Goal: Obtain resource: Obtain resource

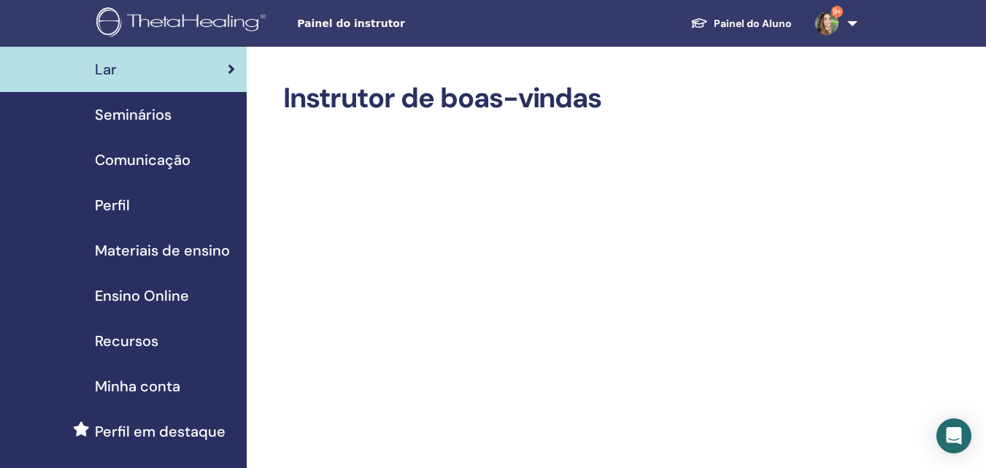
click at [198, 252] on span "Materiais de ensino" at bounding box center [162, 250] width 135 height 22
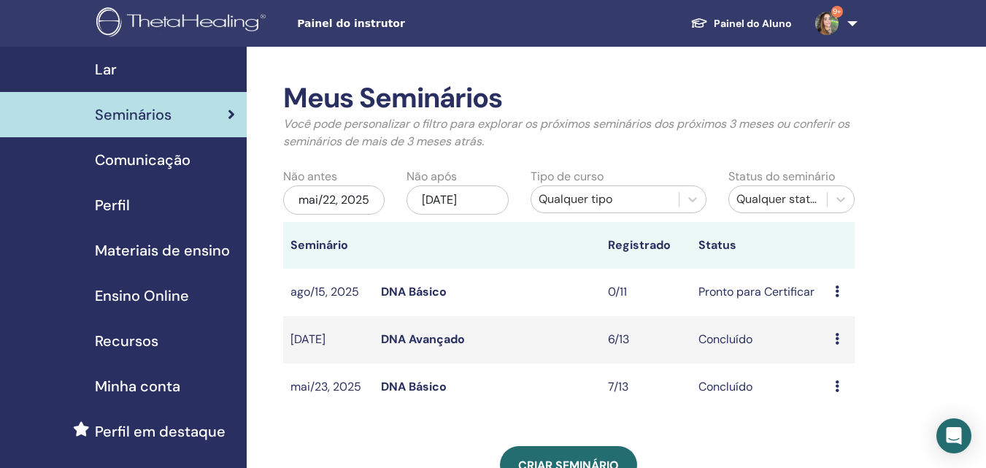
click at [166, 255] on span "Materiais de ensino" at bounding box center [162, 250] width 135 height 22
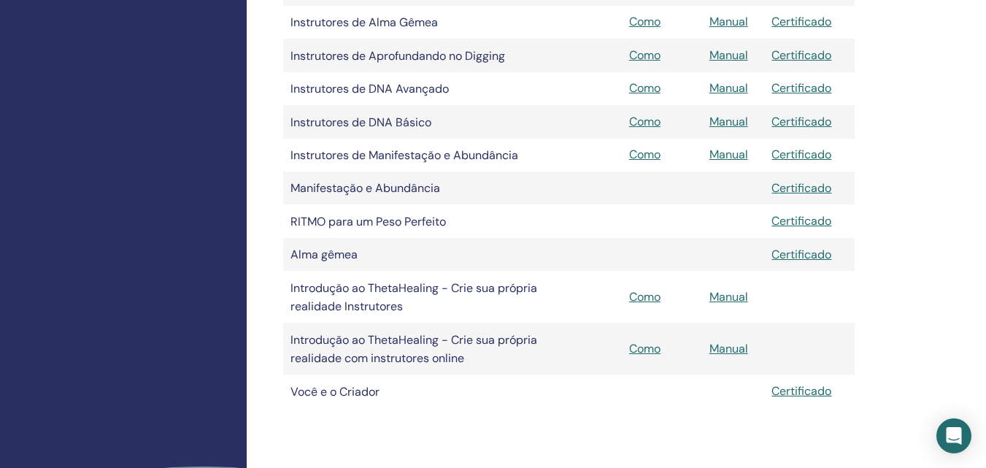
scroll to position [511, 0]
click at [719, 347] on font "Manual" at bounding box center [728, 347] width 39 height 15
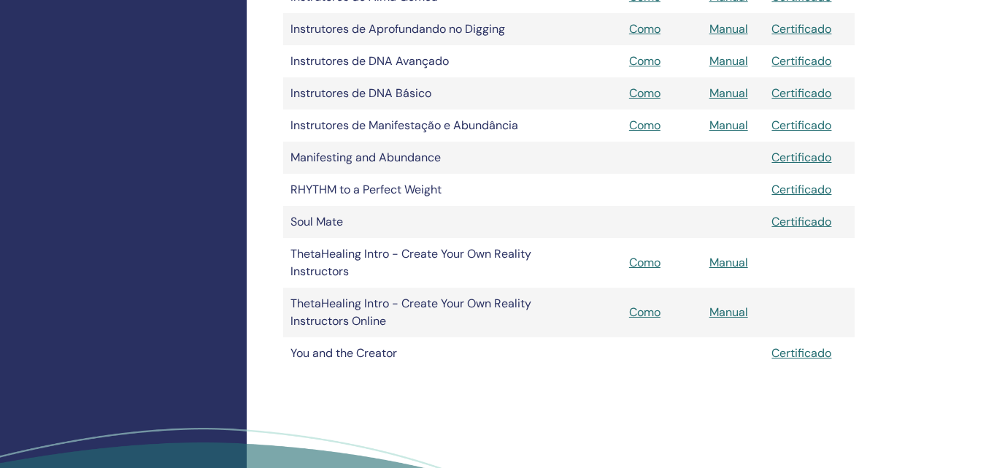
scroll to position [511, 0]
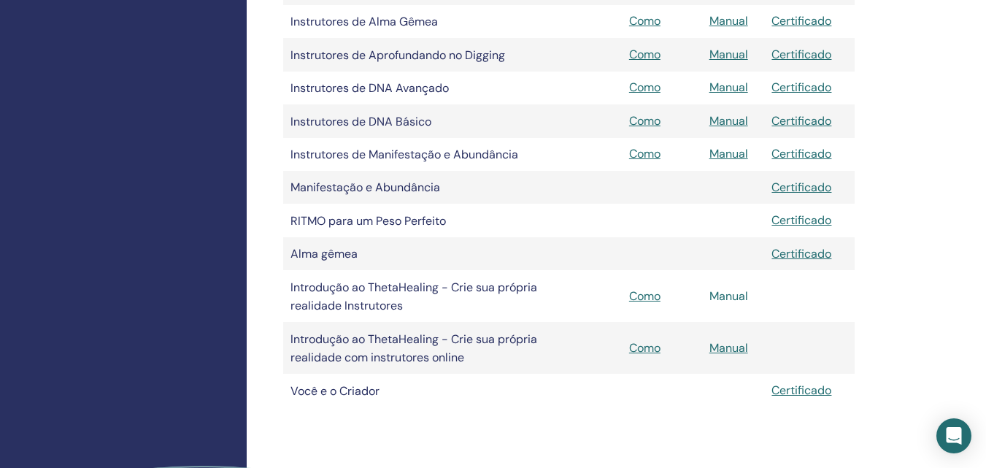
click at [721, 295] on font "Manual" at bounding box center [728, 295] width 39 height 15
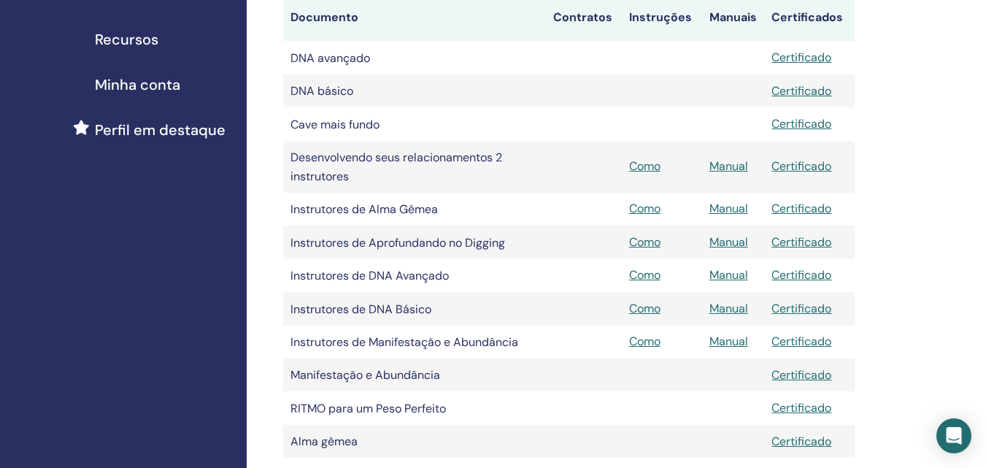
scroll to position [292, 0]
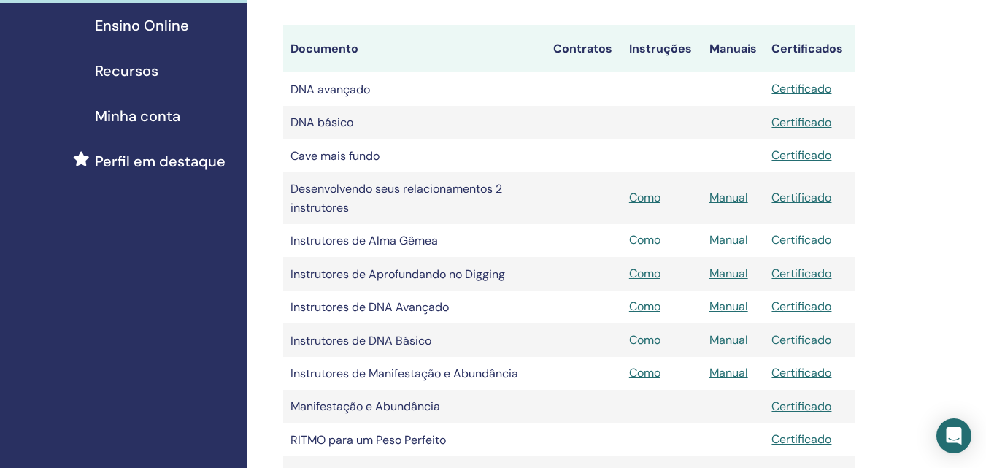
click at [727, 339] on font "Manual" at bounding box center [728, 339] width 39 height 15
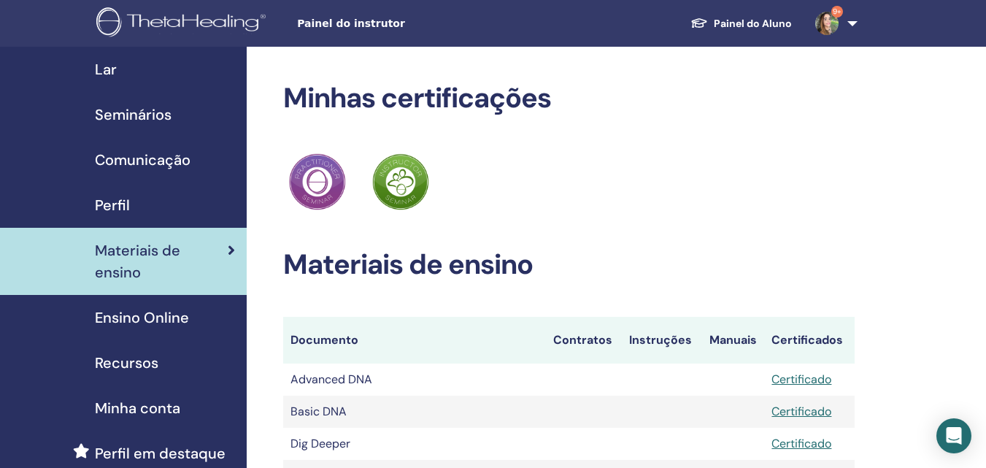
scroll to position [312, 0]
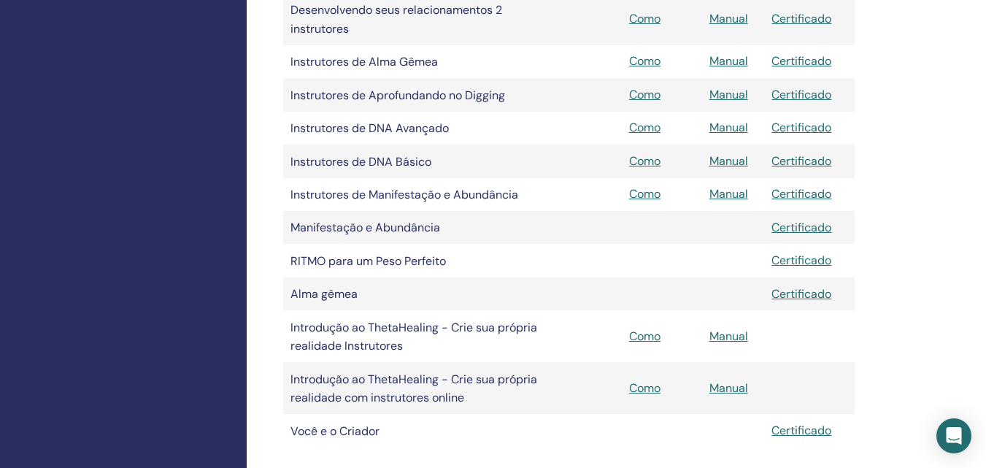
scroll to position [511, 0]
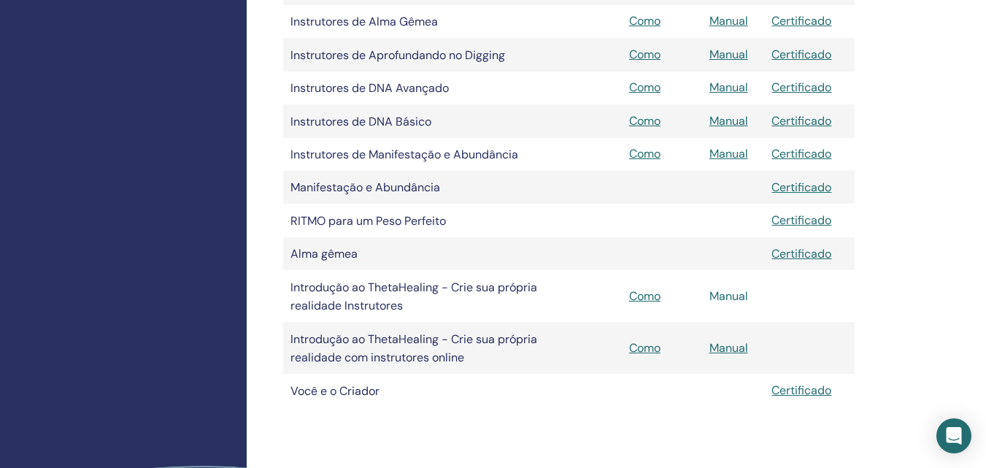
click at [725, 300] on font "Manual" at bounding box center [728, 295] width 39 height 15
